Goal: Find specific page/section: Find specific page/section

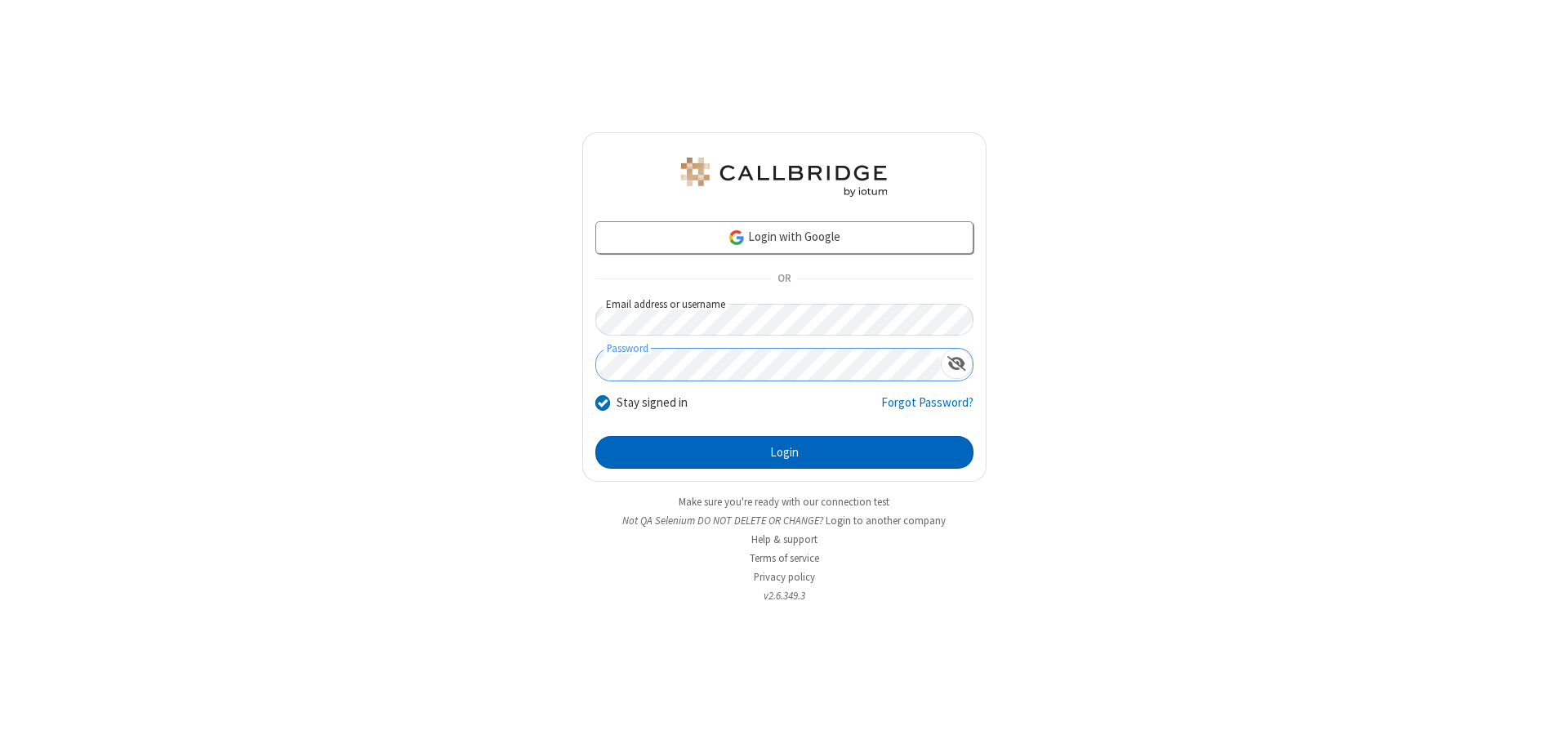
click at [784, 453] on button "Login" at bounding box center [784, 452] width 378 height 33
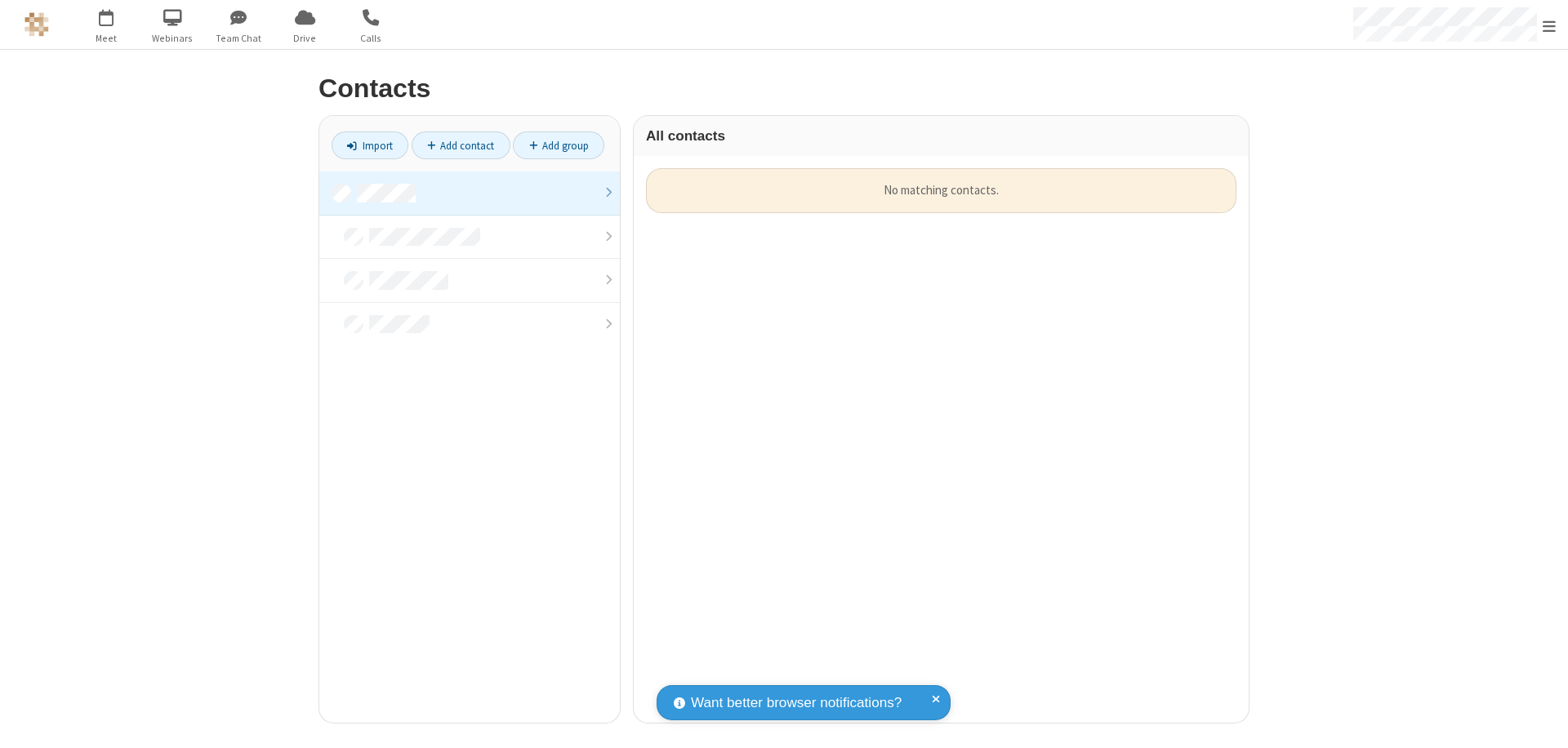
scroll to position [13, 13]
click at [470, 193] on link at bounding box center [469, 193] width 300 height 44
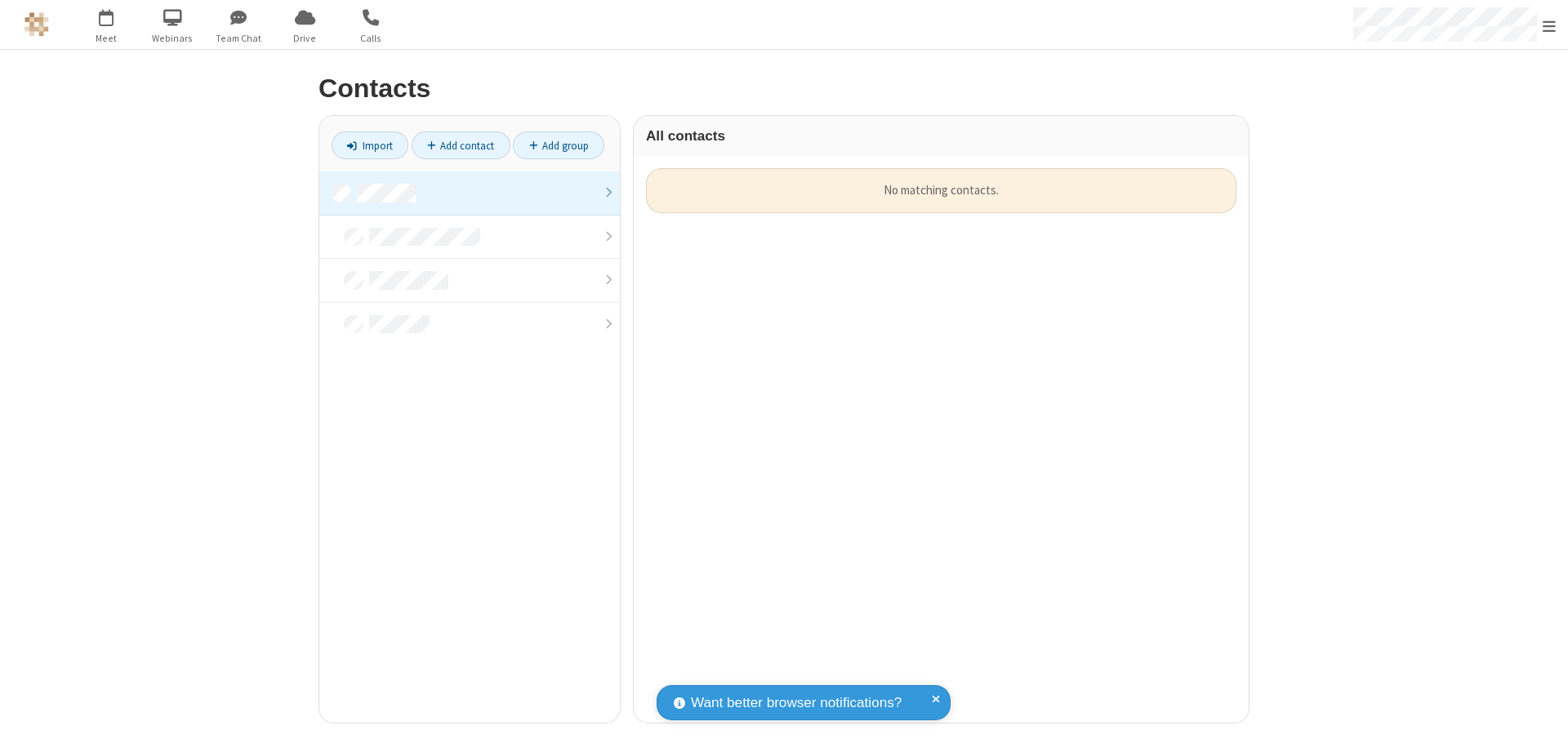
click at [470, 193] on link at bounding box center [469, 193] width 300 height 44
